Goal: Find specific page/section: Find specific page/section

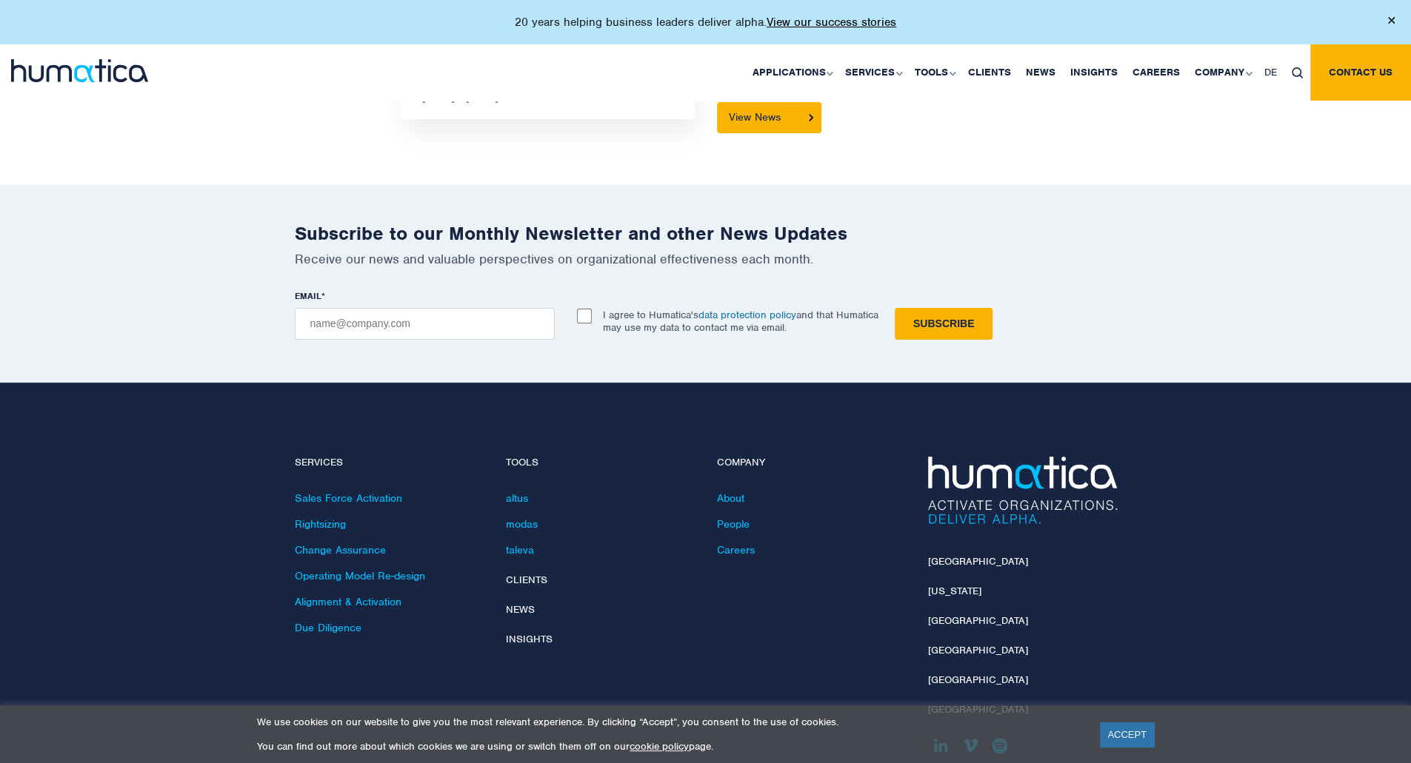
scroll to position [4289, 0]
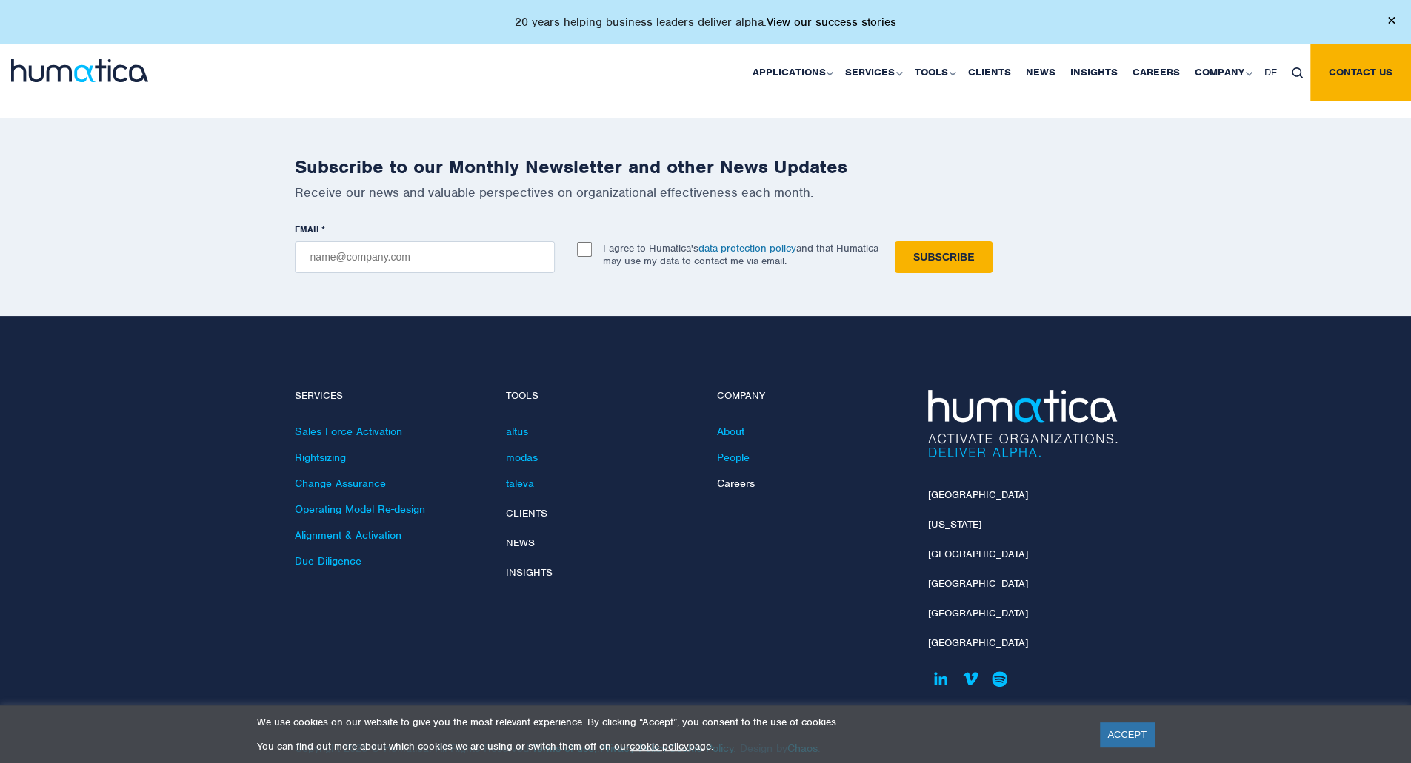
click at [723, 477] on link "Careers" at bounding box center [736, 483] width 38 height 13
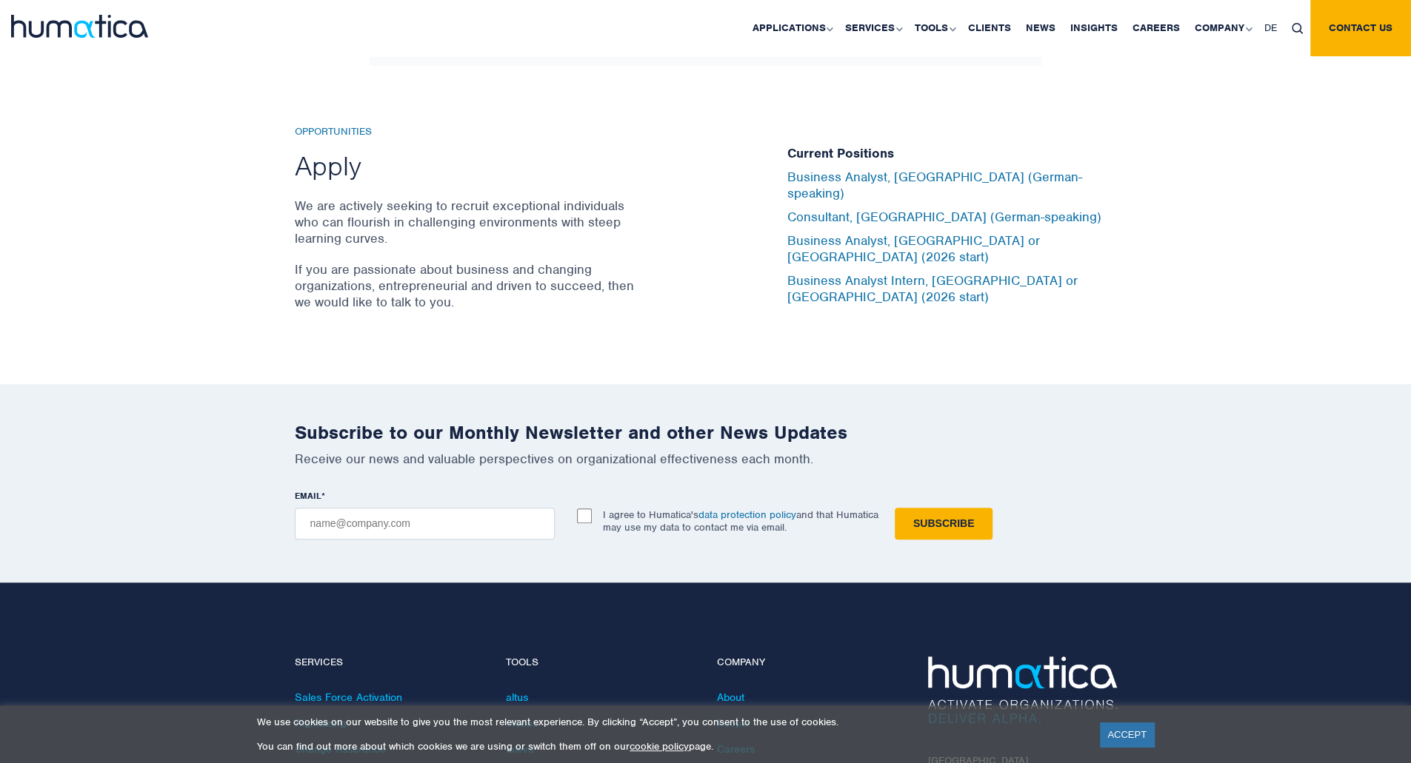
scroll to position [4887, 0]
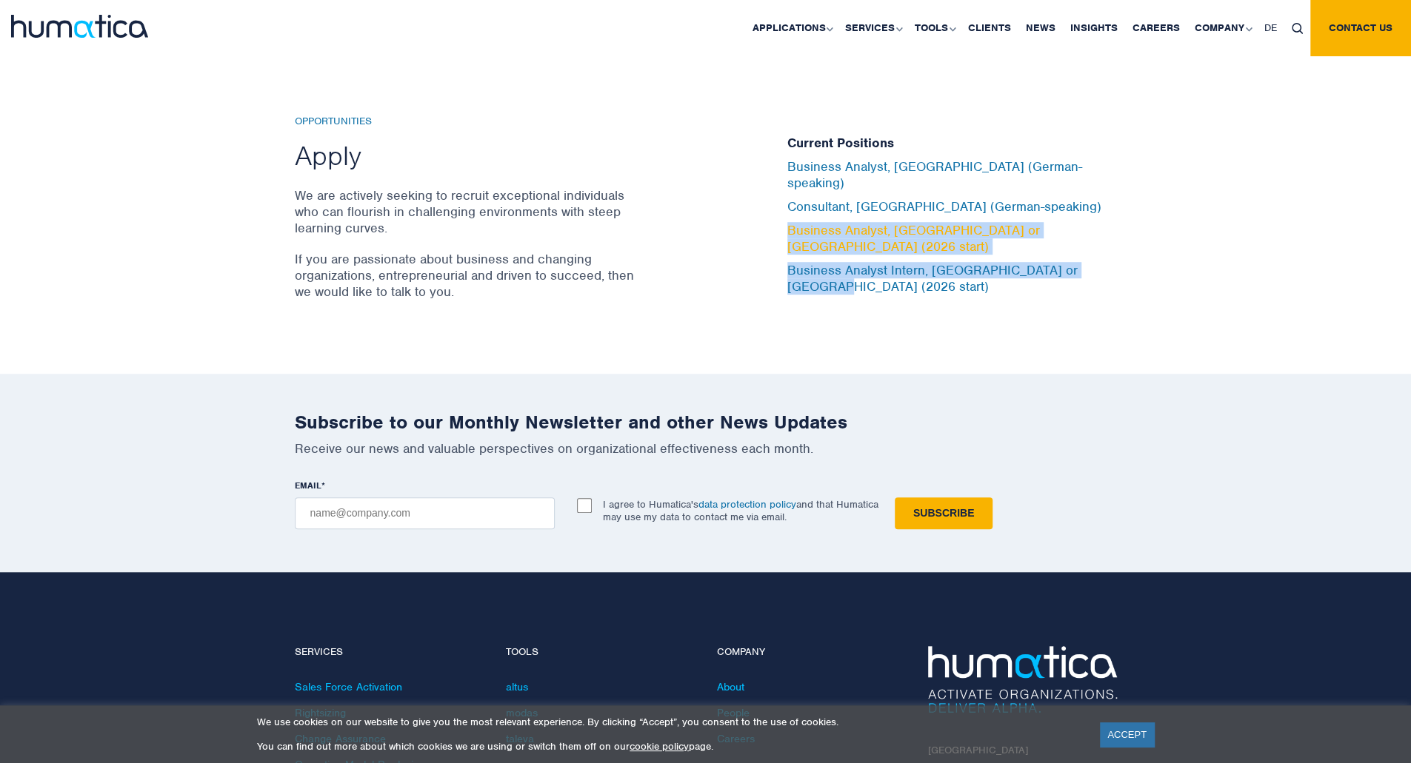
drag, startPoint x: 1127, startPoint y: 278, endPoint x: 786, endPoint y: 220, distance: 345.5
click at [786, 220] on div "Opportunities Apply We are actively seeking to recruit exceptional individuals …" at bounding box center [705, 215] width 1411 height 318
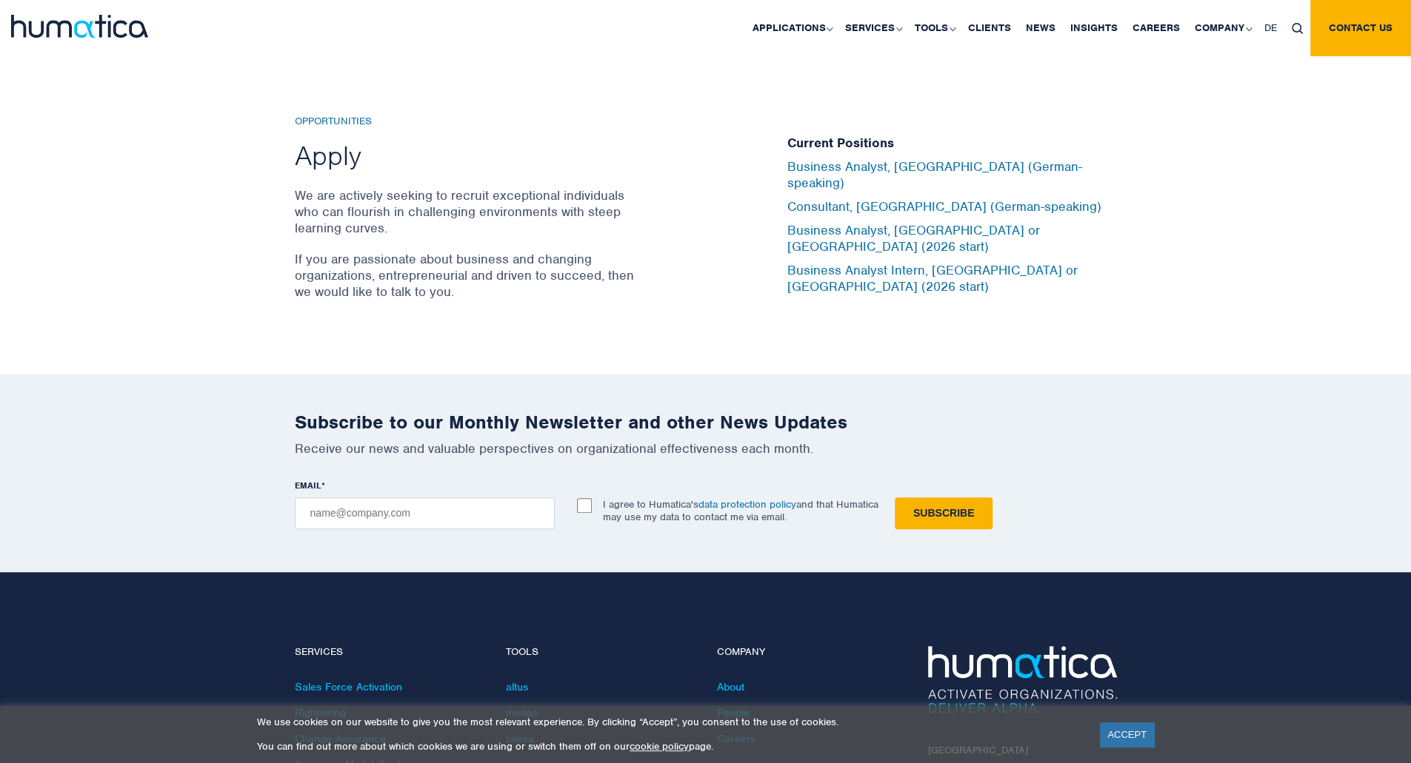
click at [747, 270] on div "Opportunities Apply We are actively seeking to recruit exceptional individuals …" at bounding box center [530, 216] width 470 height 200
